Goal: Task Accomplishment & Management: Use online tool/utility

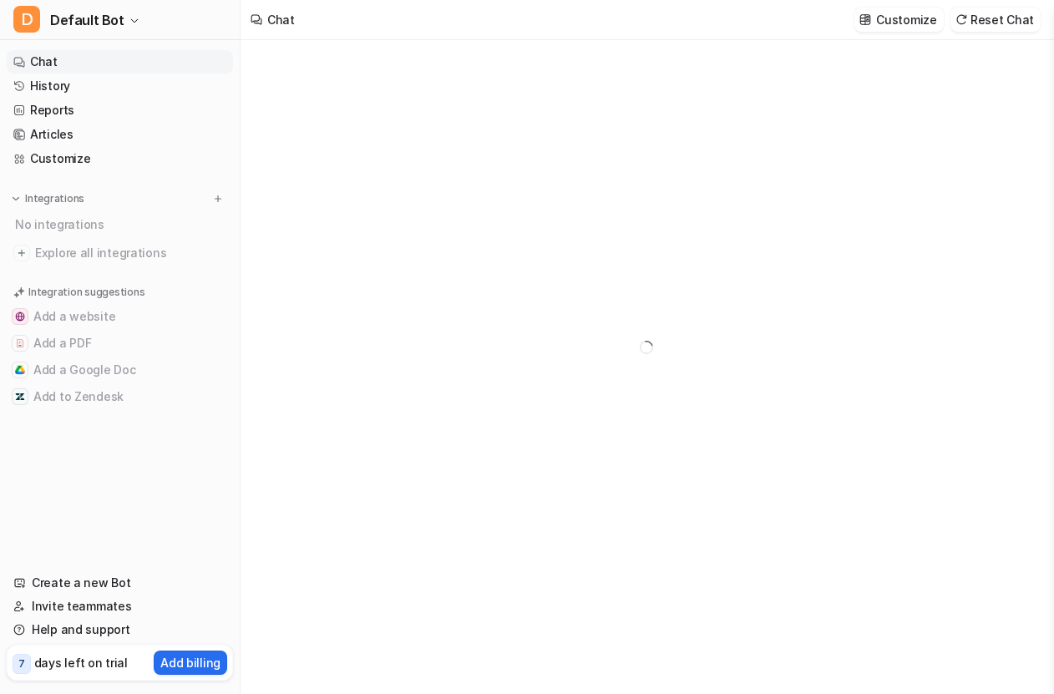
type textarea "**********"
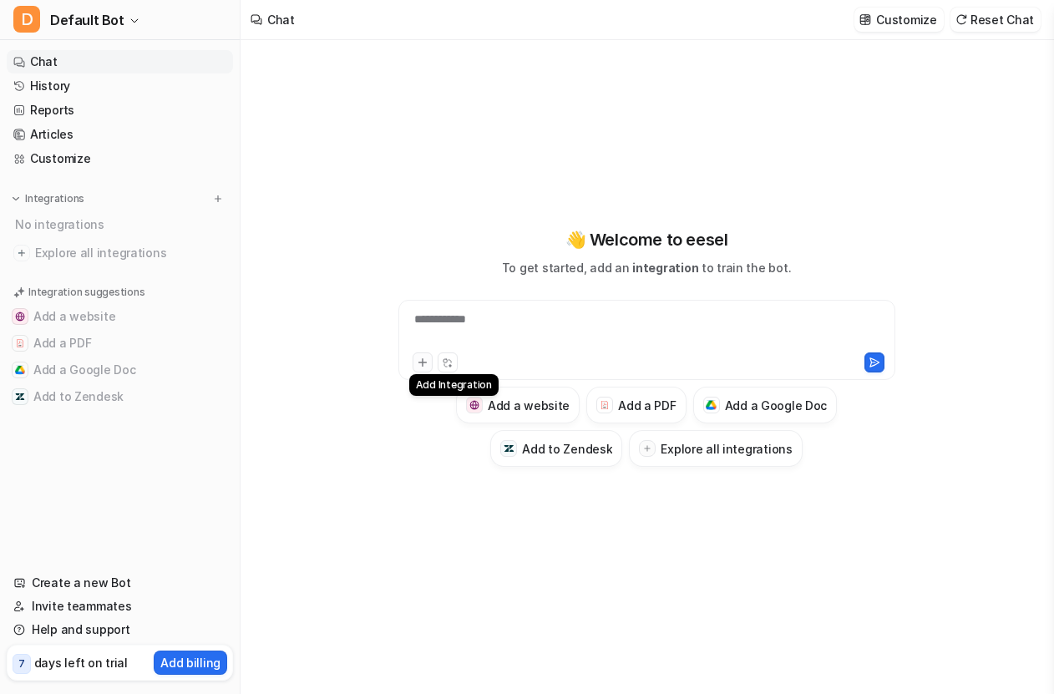
click at [424, 363] on icon at bounding box center [423, 363] width 12 height 12
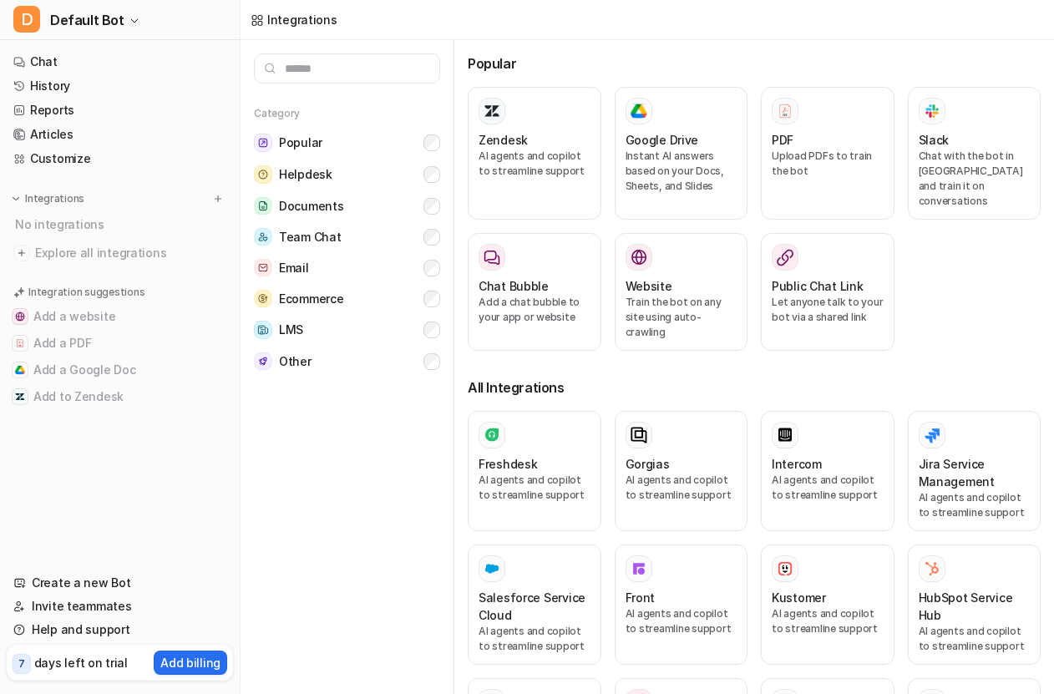
click at [408, 72] on input "text" at bounding box center [347, 68] width 186 height 30
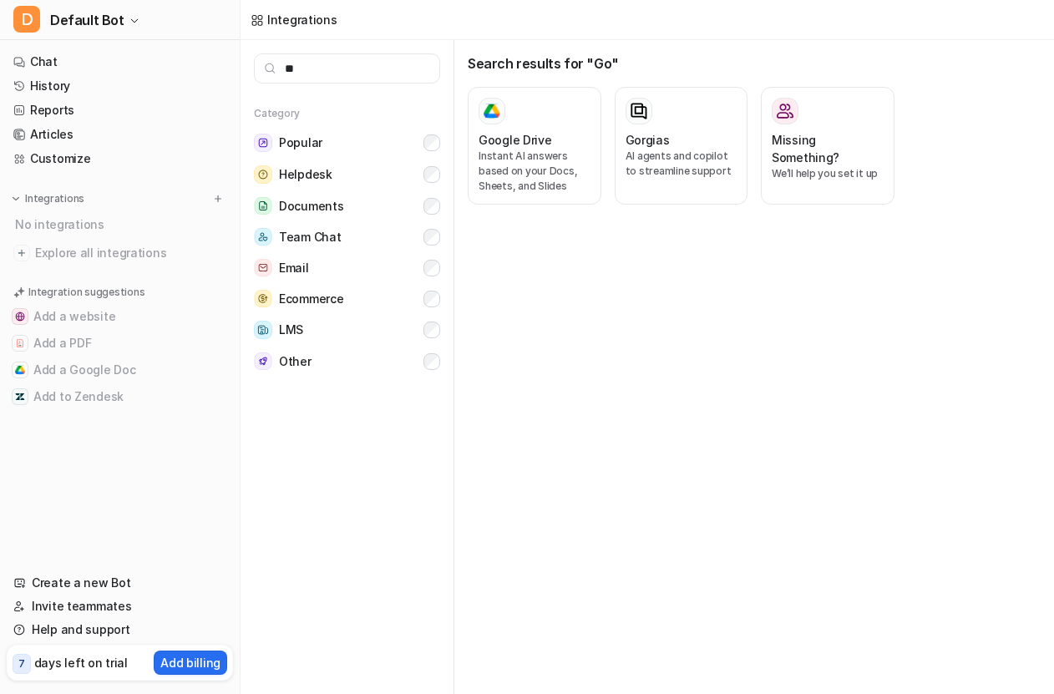
type input "*"
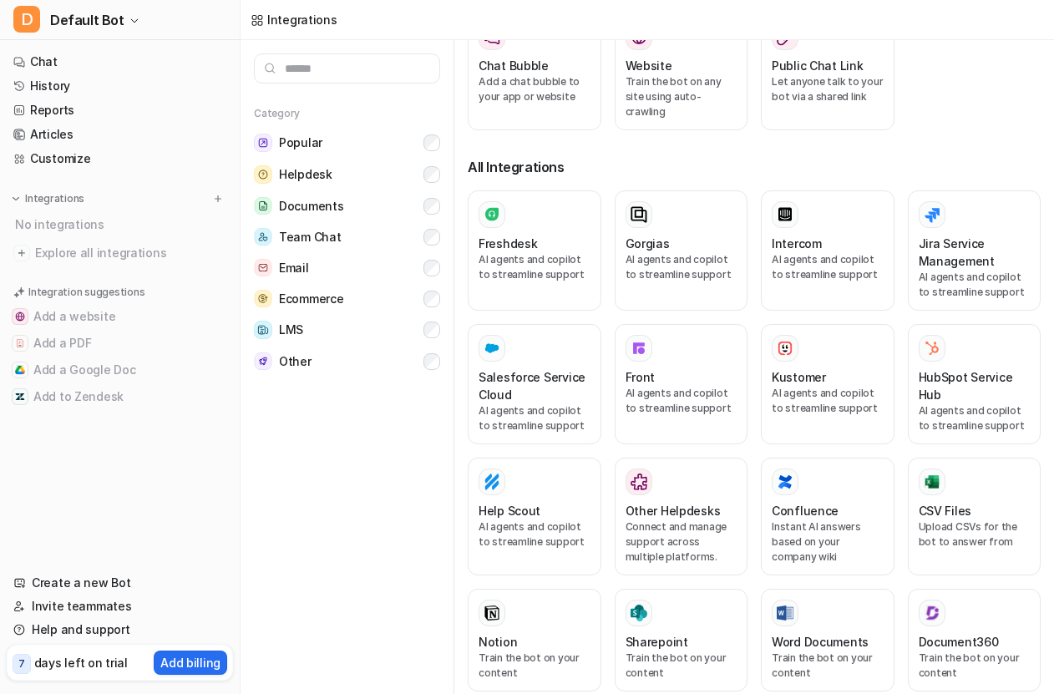
scroll to position [226, 0]
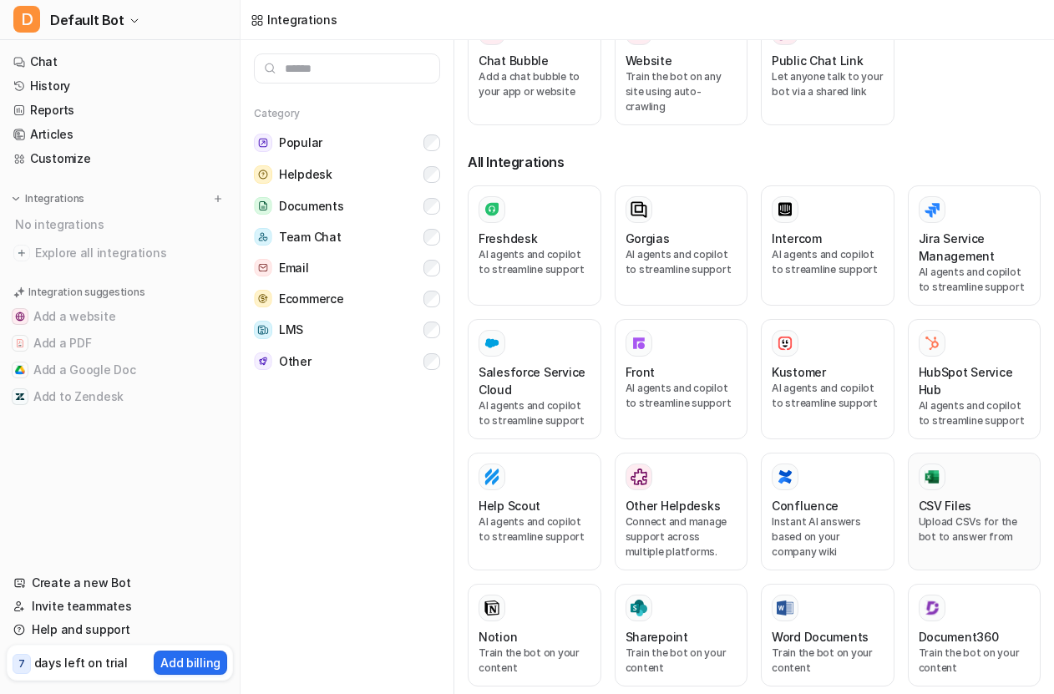
click at [958, 464] on div at bounding box center [975, 477] width 112 height 27
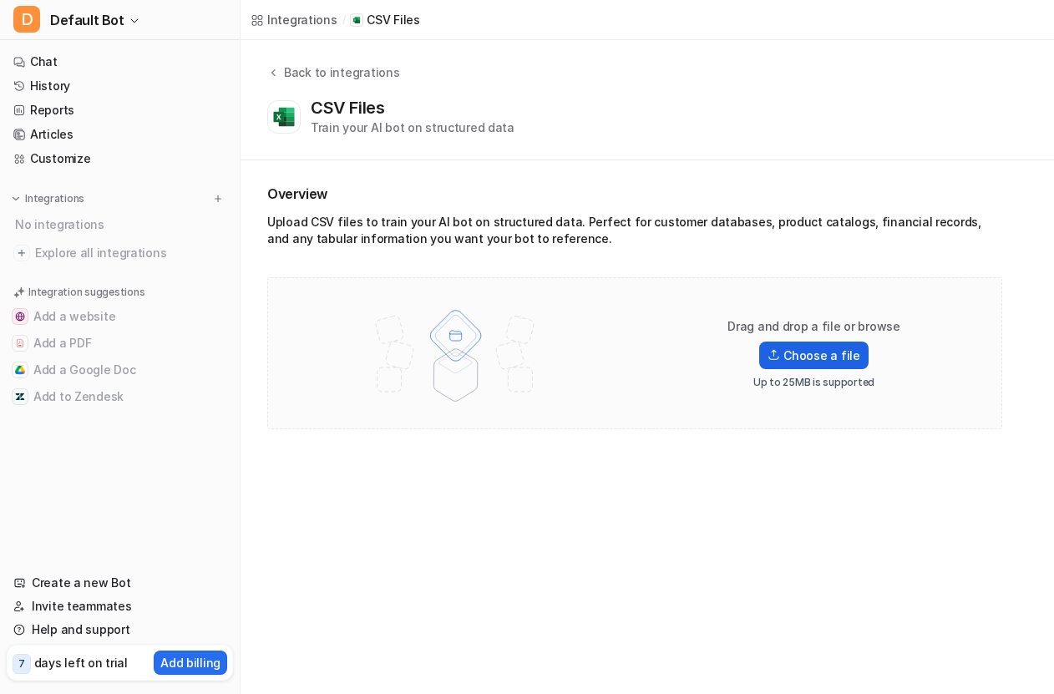
click at [810, 360] on label "Choose a file" at bounding box center [813, 356] width 109 height 28
click at [0, 0] on input "Choose a file" at bounding box center [0, 0] width 0 height 0
click at [816, 331] on p "Drag and drop a file or browse" at bounding box center [814, 326] width 173 height 17
click at [822, 349] on label "Choose a file" at bounding box center [813, 356] width 109 height 28
click at [0, 0] on input "Choose a file" at bounding box center [0, 0] width 0 height 0
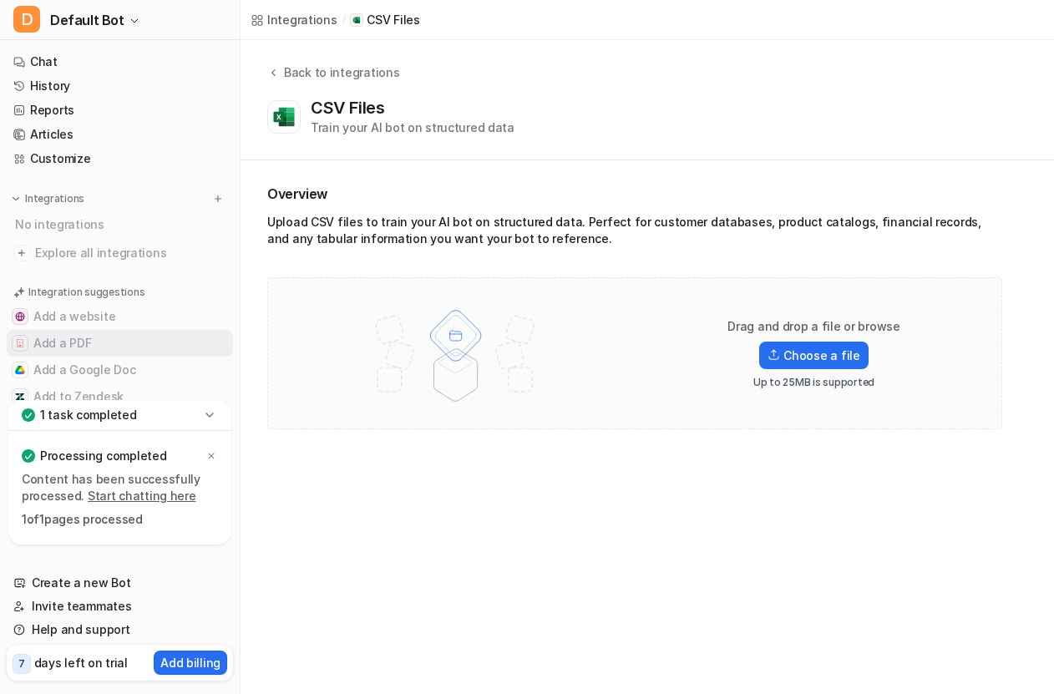
scroll to position [37, 0]
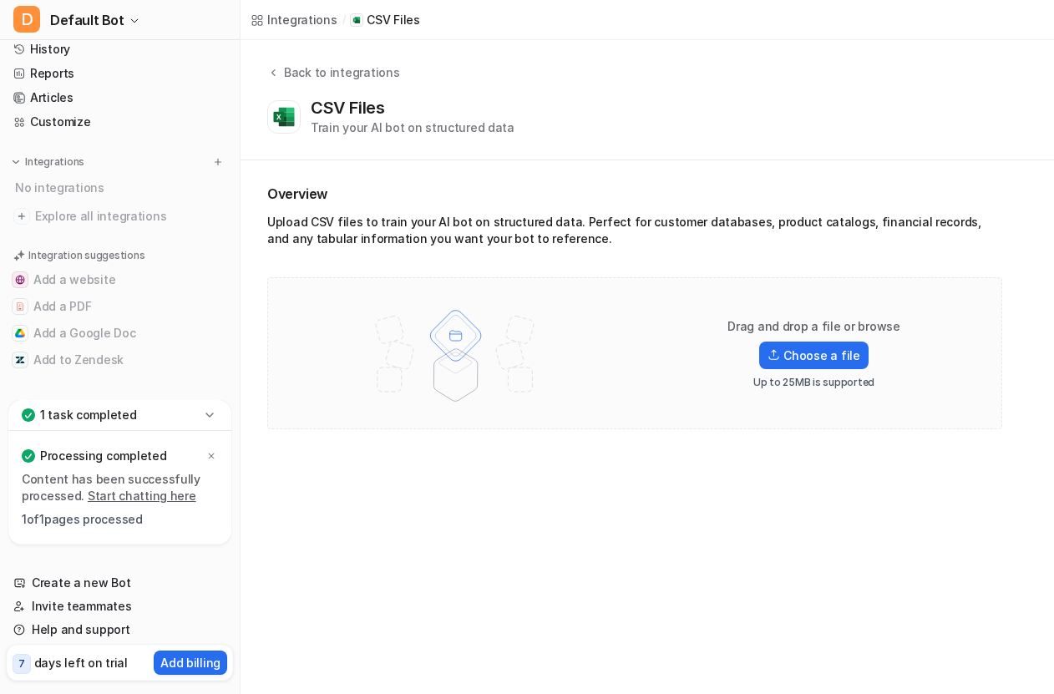
click at [156, 499] on link "Start chatting here" at bounding box center [142, 496] width 109 height 14
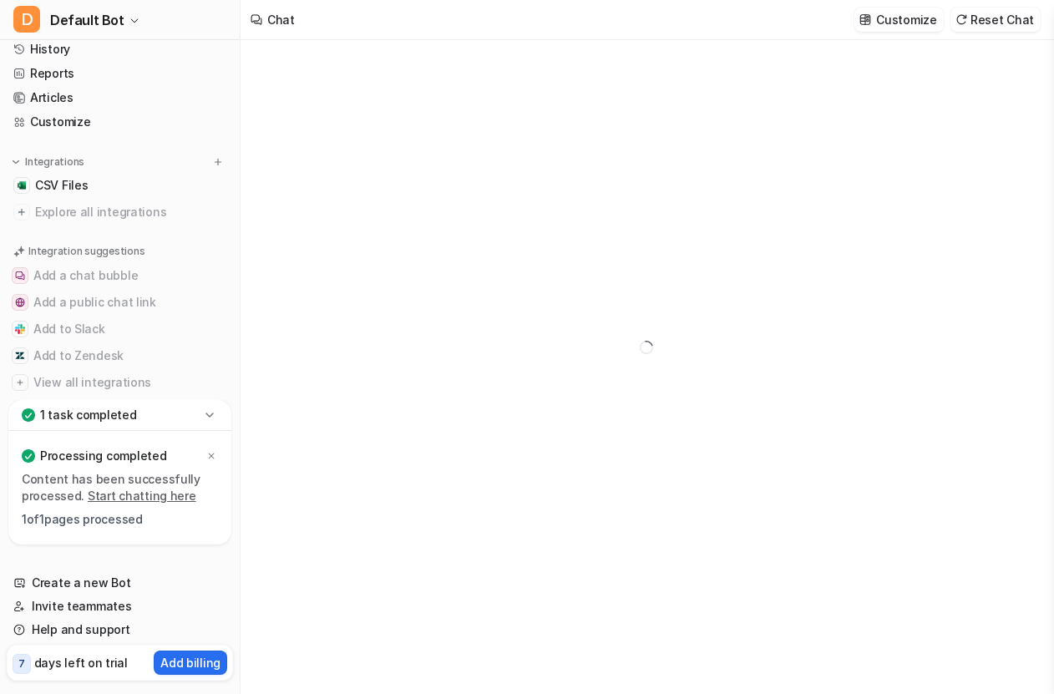
click at [383, 32] on div "Chat Customize Reset Chat" at bounding box center [648, 20] width 814 height 40
click at [151, 494] on link "Start chatting here" at bounding box center [142, 496] width 109 height 14
click at [480, 373] on div at bounding box center [647, 373] width 489 height 38
click at [511, 372] on div at bounding box center [647, 373] width 489 height 38
paste div
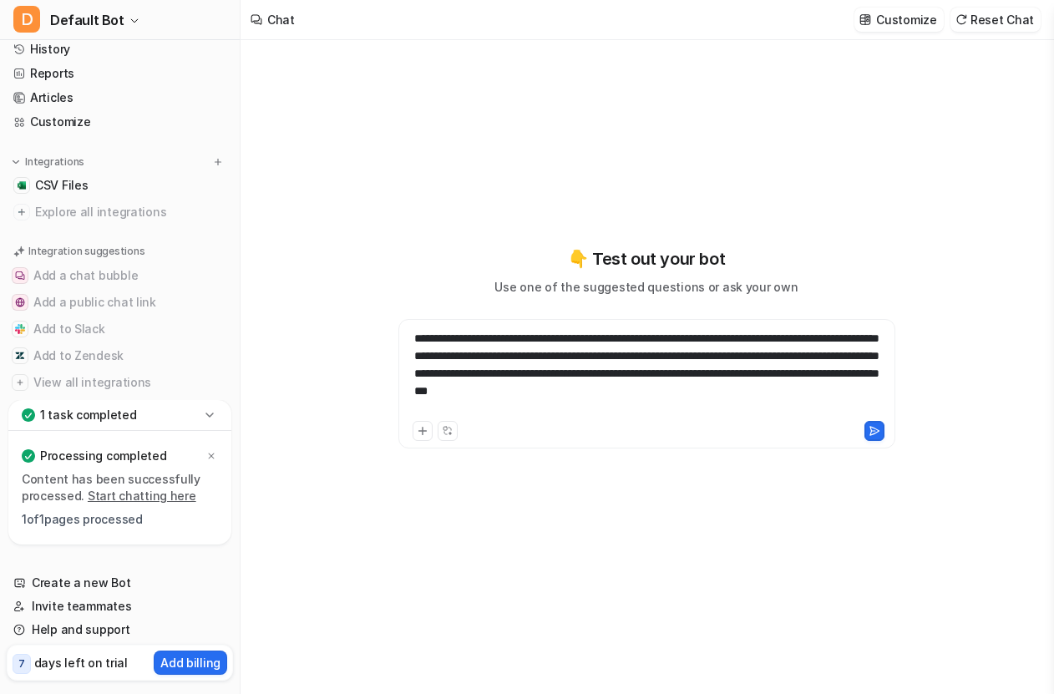
click at [417, 338] on div "**********" at bounding box center [647, 374] width 489 height 88
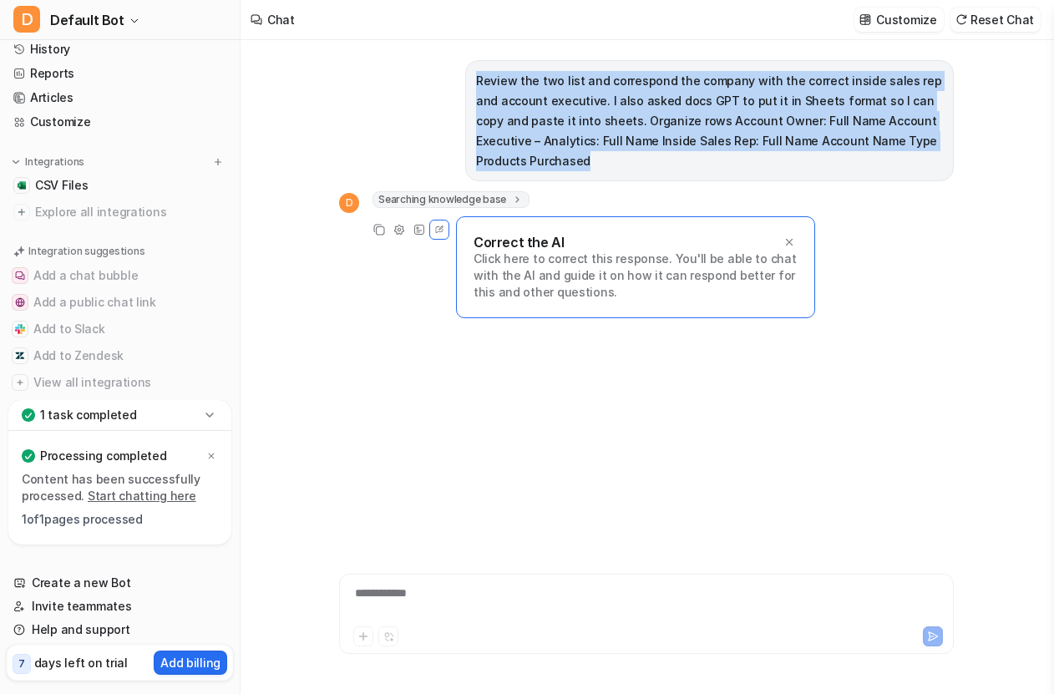
drag, startPoint x: 556, startPoint y: 160, endPoint x: 473, endPoint y: 85, distance: 112.4
click at [473, 85] on div "Review the two list and correspond the company with the correct inside sales re…" at bounding box center [709, 120] width 489 height 121
copy p "Review the two list and correspond the company with the correct inside sales re…"
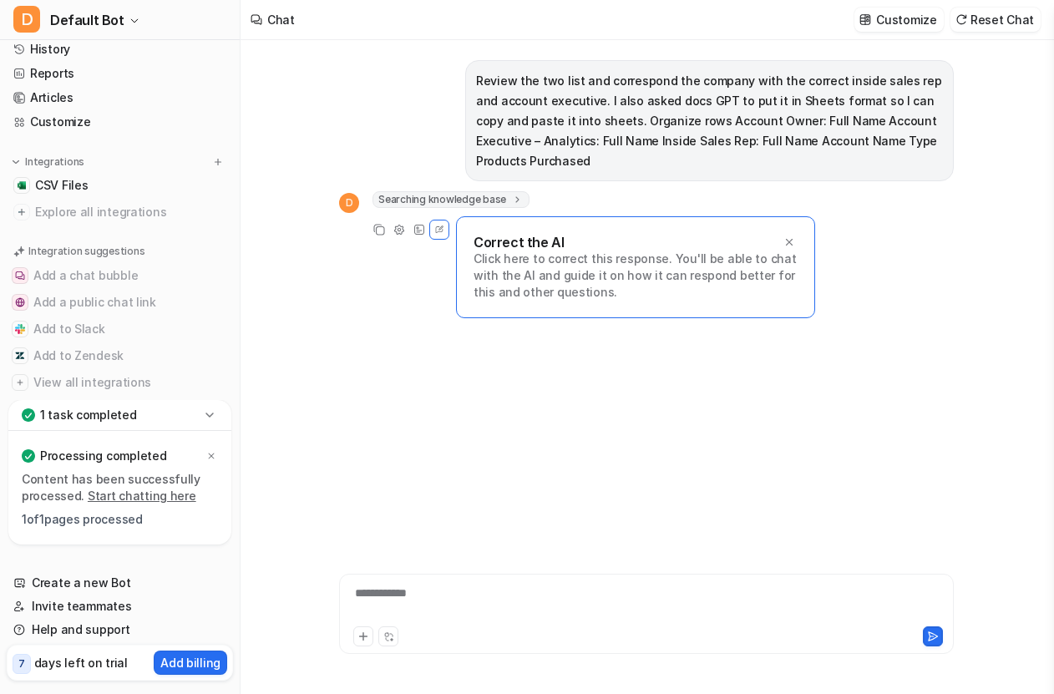
click at [601, 253] on p "Click here to correct this response. You'll be able to chat with the AI and gui…" at bounding box center [636, 276] width 324 height 50
click at [66, 185] on span "CSV Files" at bounding box center [61, 185] width 53 height 17
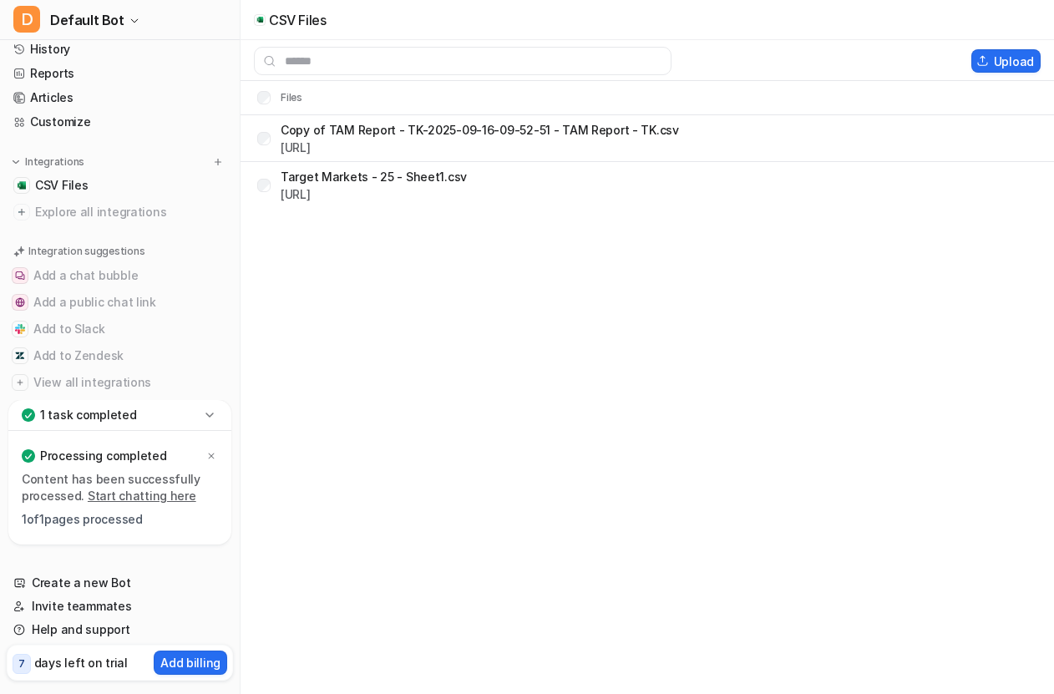
click at [100, 408] on p "1 task completed" at bounding box center [88, 415] width 97 height 17
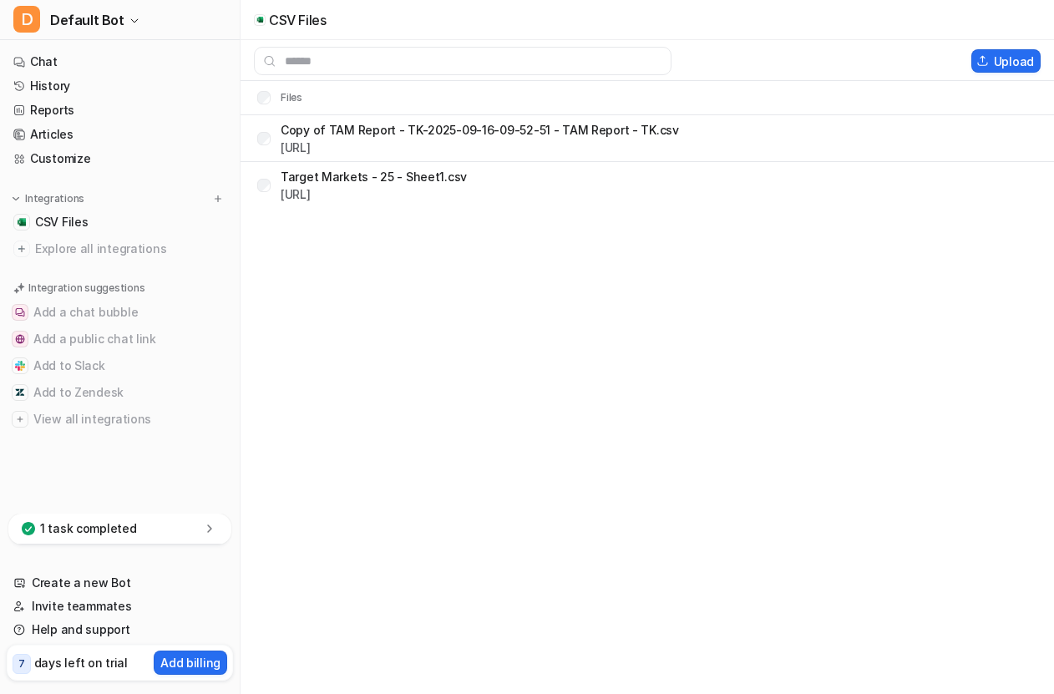
click at [83, 534] on p "1 task completed" at bounding box center [88, 528] width 97 height 17
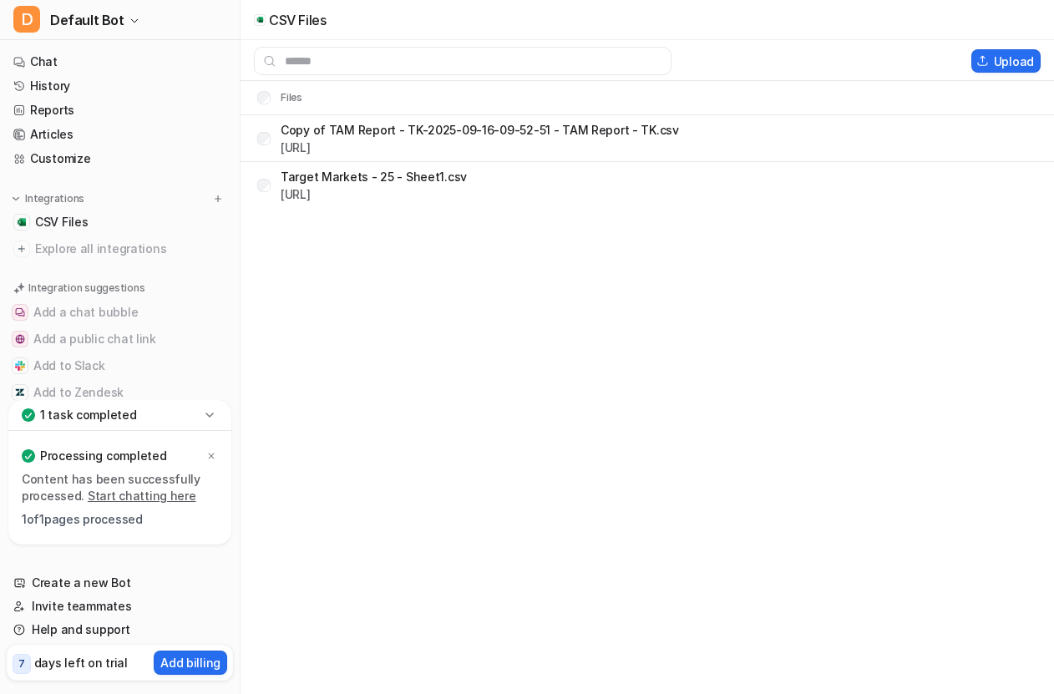
click at [86, 417] on p "1 task completed" at bounding box center [88, 415] width 97 height 17
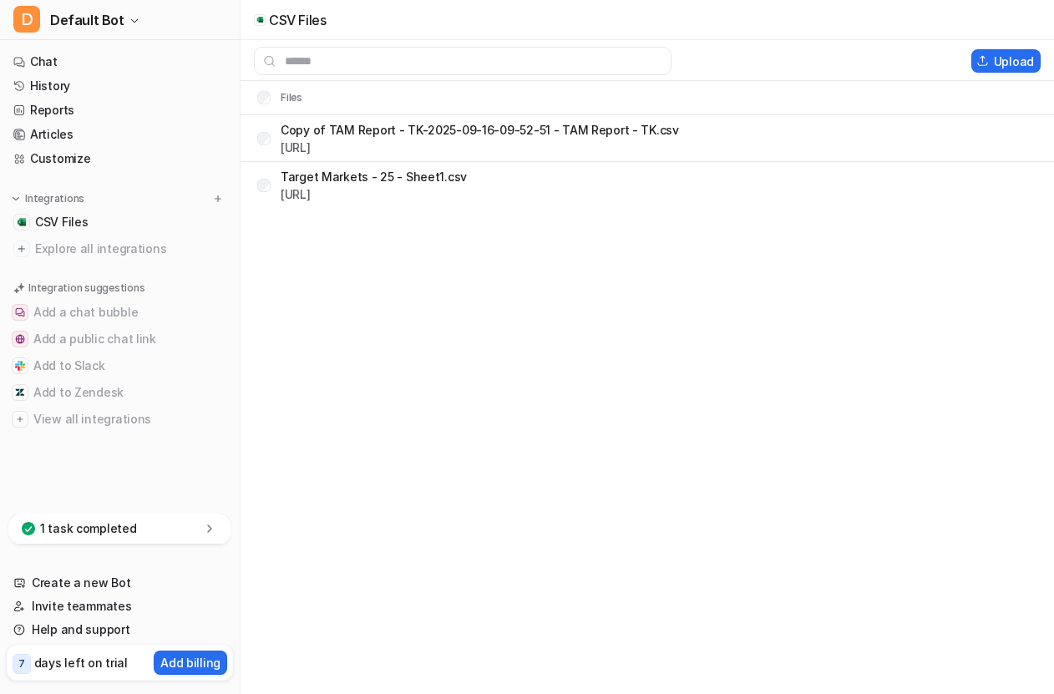
click at [292, 358] on div "CSV Files Upload Files Copy of TAM Report - TK-2025-09-16-09-52-51 - TAM Report…" at bounding box center [527, 347] width 1054 height 694
click at [73, 588] on link "Create a new Bot" at bounding box center [120, 582] width 226 height 23
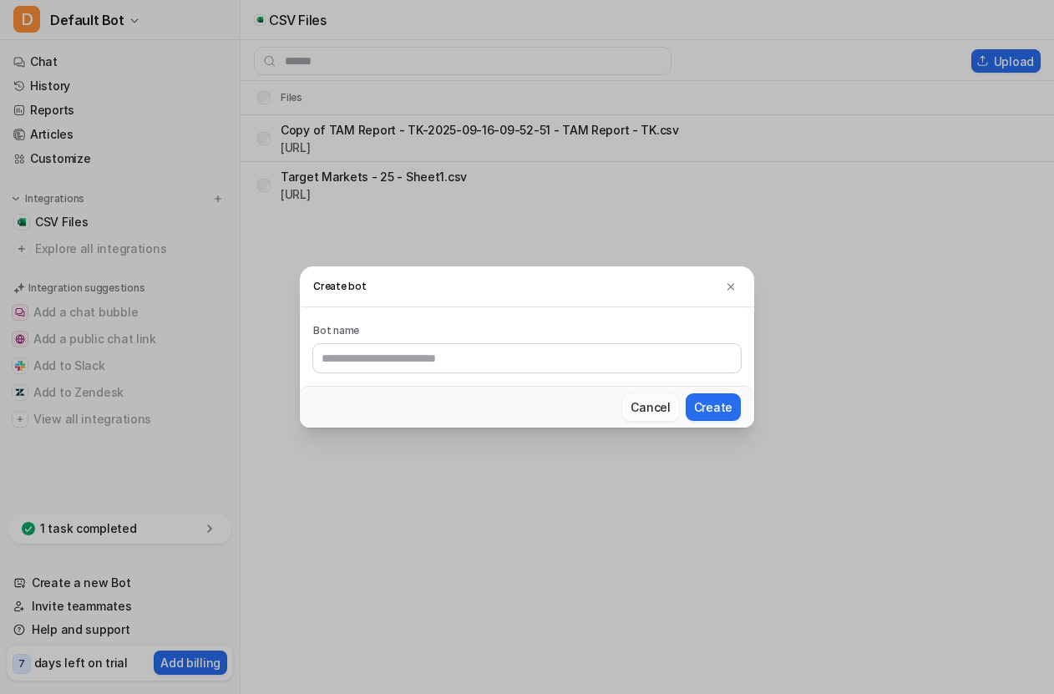
click at [645, 401] on button "Cancel" at bounding box center [650, 407] width 56 height 28
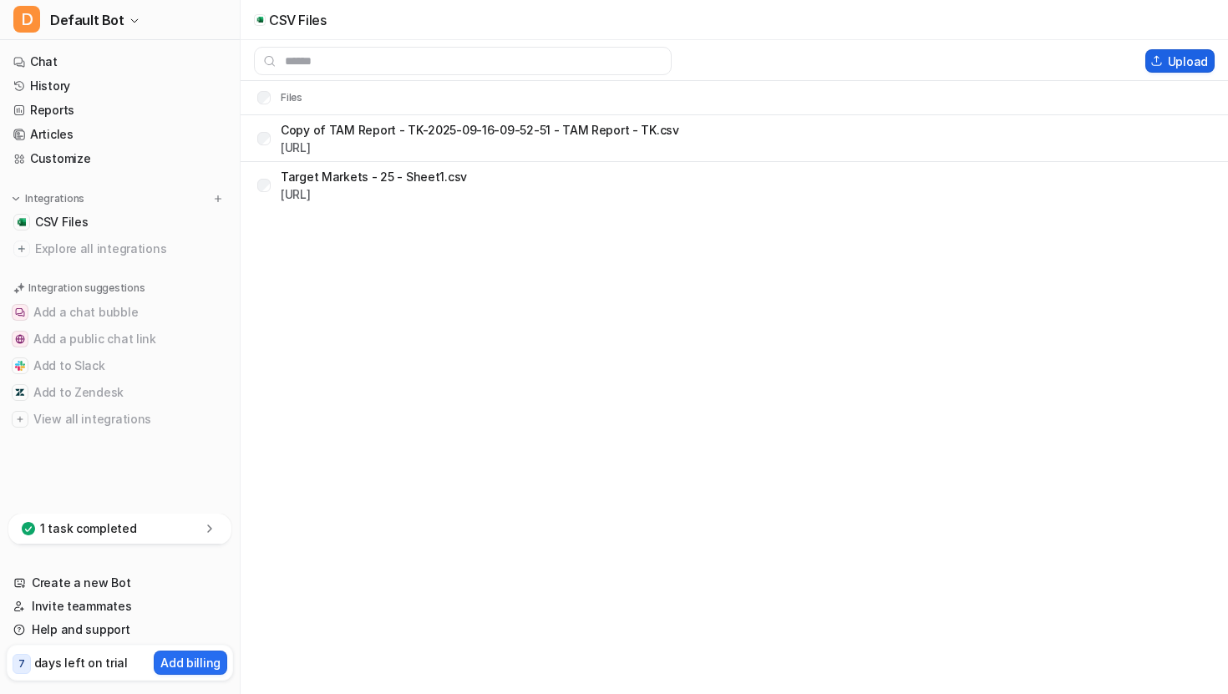
click at [1053, 61] on button "Upload" at bounding box center [1179, 60] width 69 height 23
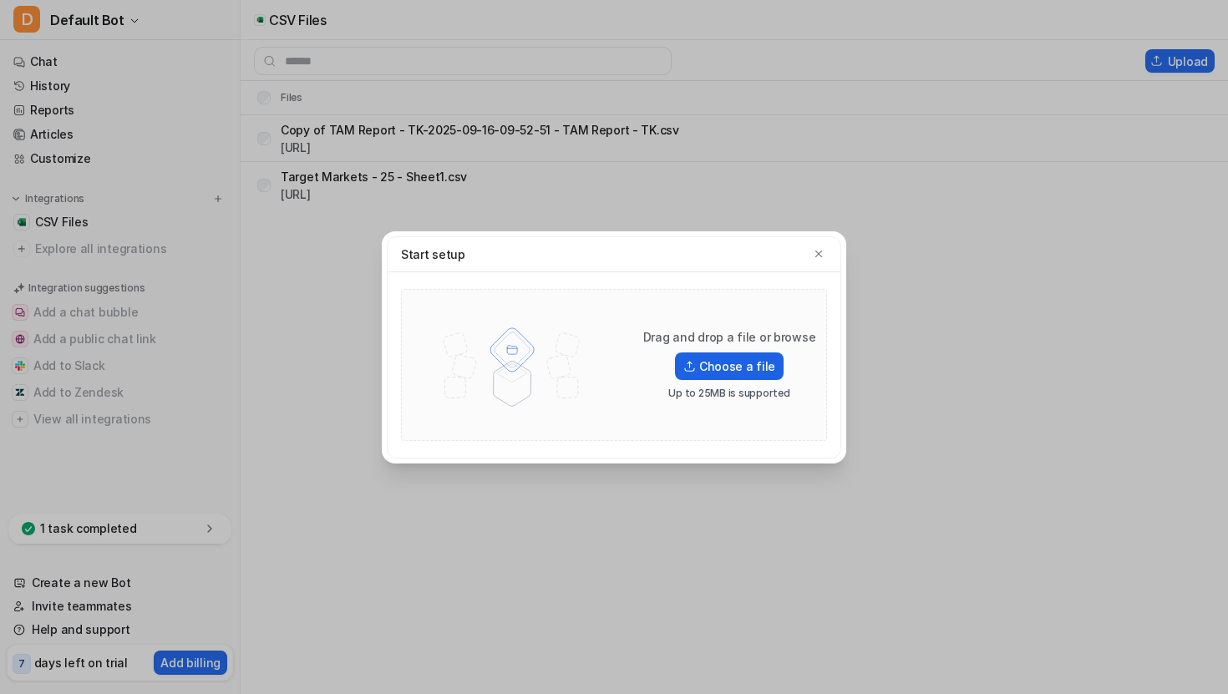
click at [723, 370] on label "Choose a file" at bounding box center [729, 367] width 109 height 28
click at [0, 0] on input "Choose a file" at bounding box center [0, 0] width 0 height 0
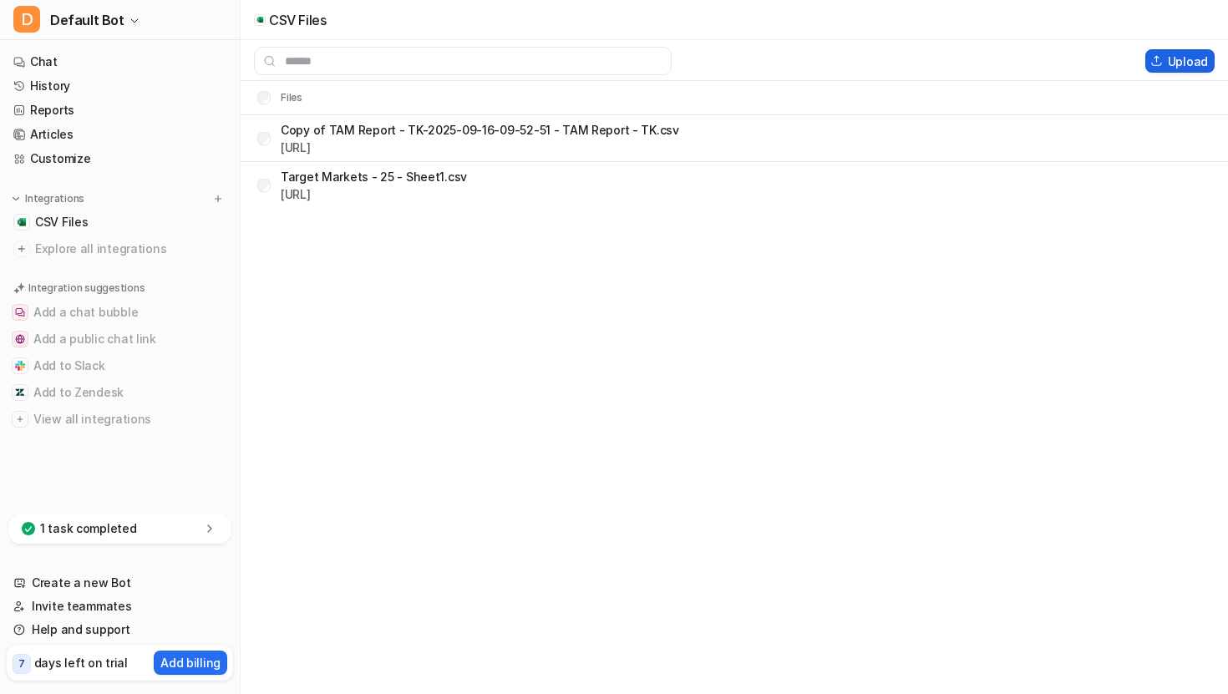
click at [1053, 63] on button "Upload" at bounding box center [1179, 60] width 69 height 23
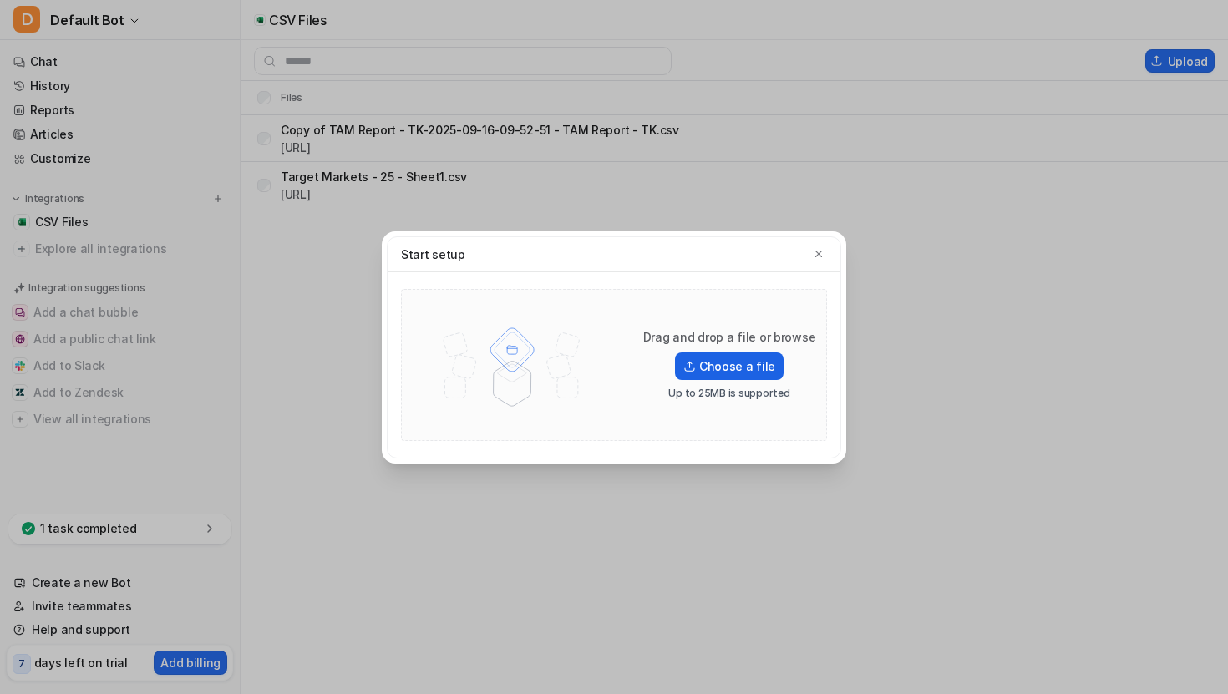
click at [720, 354] on label "Choose a file" at bounding box center [729, 367] width 109 height 28
click at [0, 0] on input "Choose a file" at bounding box center [0, 0] width 0 height 0
